Goal: Task Accomplishment & Management: Complete application form

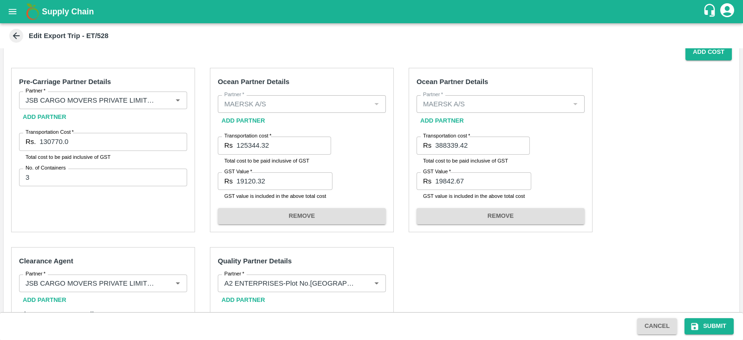
scroll to position [172, 0]
click at [511, 267] on div "Pre-Carriage Partner Details Partner   * Partner   * Add Partner Transportation…" at bounding box center [372, 297] width 736 height 475
click at [713, 324] on button "Submit" at bounding box center [709, 326] width 49 height 16
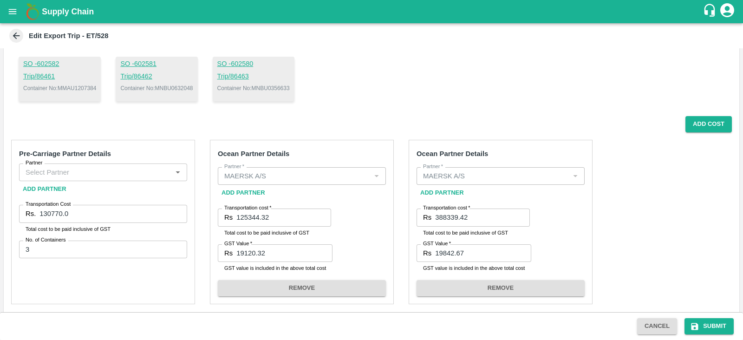
scroll to position [98, 0]
drag, startPoint x: 19, startPoint y: 154, endPoint x: 119, endPoint y: 150, distance: 100.4
click at [119, 150] on h6 "Pre-Carriage Partner Details" at bounding box center [103, 155] width 168 height 12
copy strong "Pre-Carriage Partner Details"
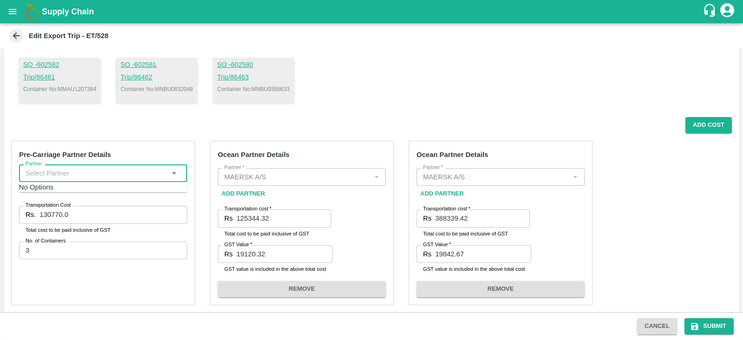
click at [156, 173] on input "Partner" at bounding box center [95, 173] width 147 height 12
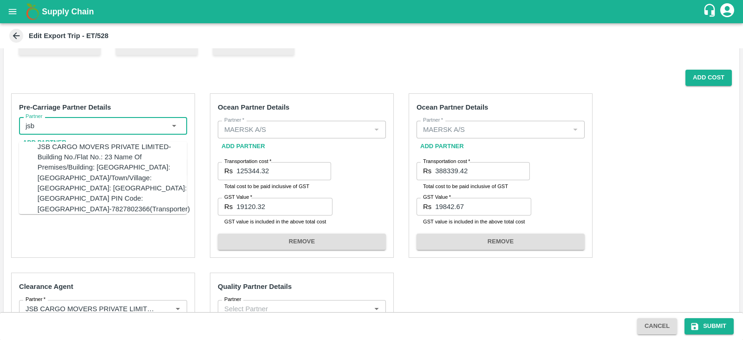
scroll to position [145, 0]
click at [38, 144] on div "JSB CARGO MOVERS PRIVATE LIMITED-Building No./Flat No.: 23 Name Of Premises/Bui…" at bounding box center [114, 179] width 152 height 72
drag, startPoint x: 27, startPoint y: 128, endPoint x: 103, endPoint y: 129, distance: 76.2
click at [103, 129] on input "Partner   *" at bounding box center [89, 127] width 135 height 12
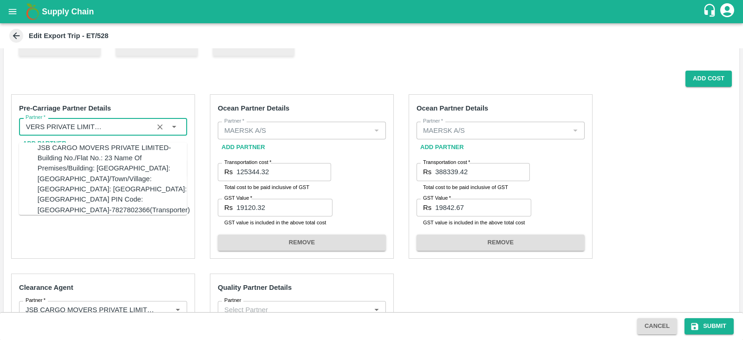
type input "JSB CARGO MOVERS PRIVATE LIMITED-Building No./Flat No.: 23 Name Of Premises/Bui…"
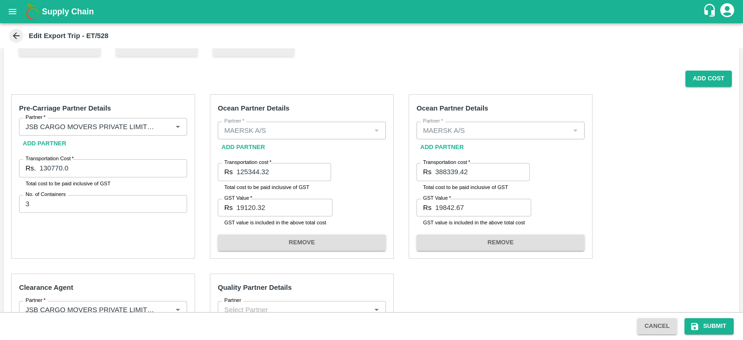
click at [289, 78] on div "Add Cost" at bounding box center [368, 79] width 728 height 16
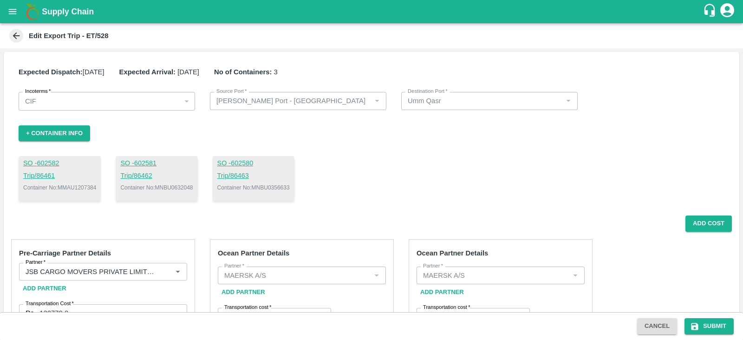
click at [279, 185] on p "Container No: MNBU0356633" at bounding box center [253, 187] width 72 height 8
copy p "MNBU0356633"
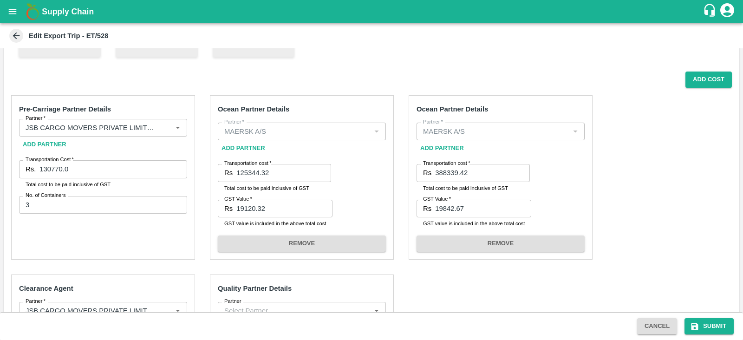
scroll to position [144, 0]
